Goal: Navigation & Orientation: Understand site structure

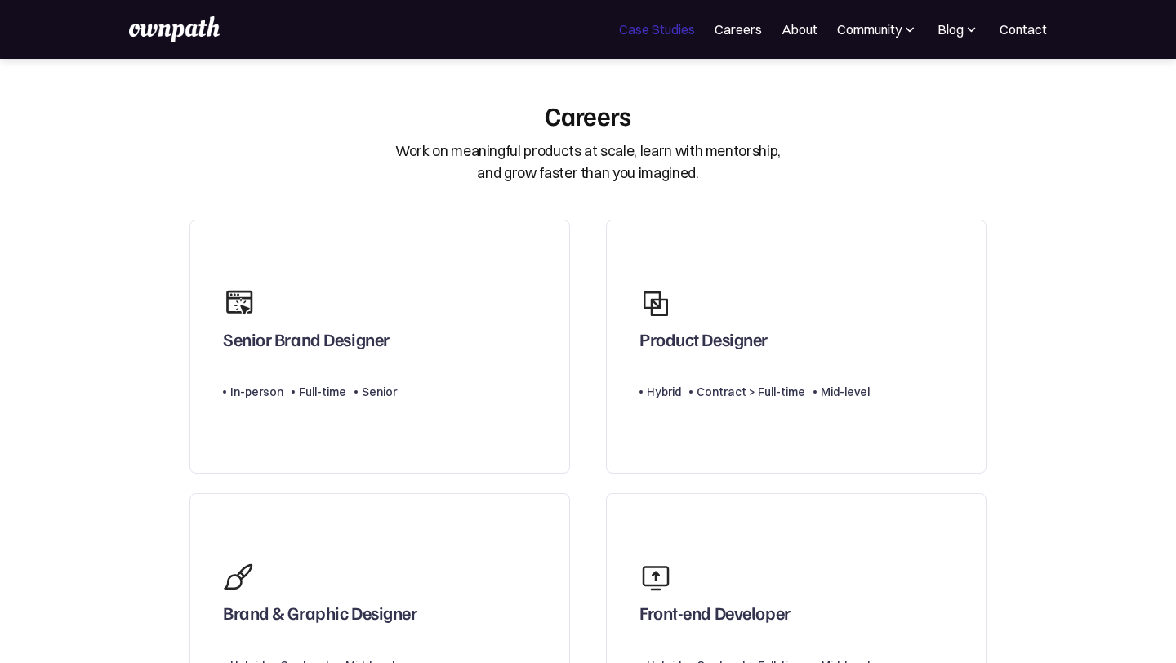
click at [634, 36] on link "Case Studies" at bounding box center [657, 30] width 76 height 20
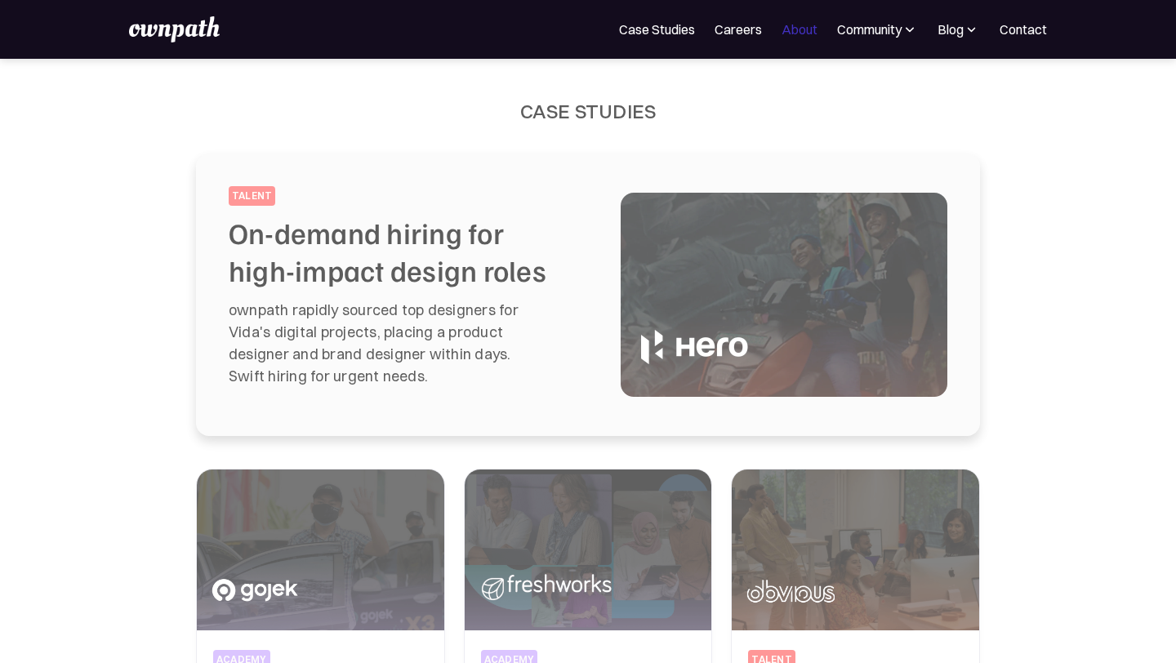
click at [803, 28] on link "About" at bounding box center [799, 30] width 36 height 20
